Goal: Find specific page/section: Find specific page/section

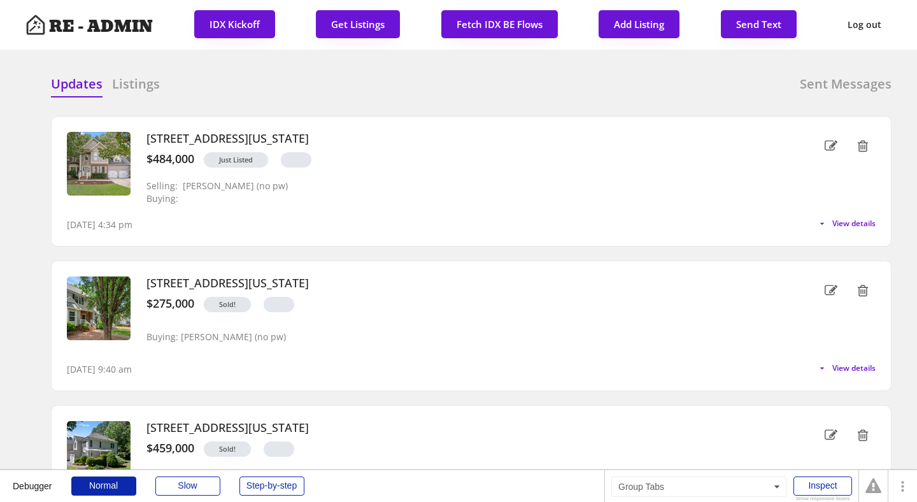
click at [243, 92] on div "Updates Listings Sent Messages" at bounding box center [471, 87] width 841 height 25
click at [381, 99] on div "Updates Listings Sent Messages" at bounding box center [471, 87] width 841 height 25
